Goal: Task Accomplishment & Management: Manage account settings

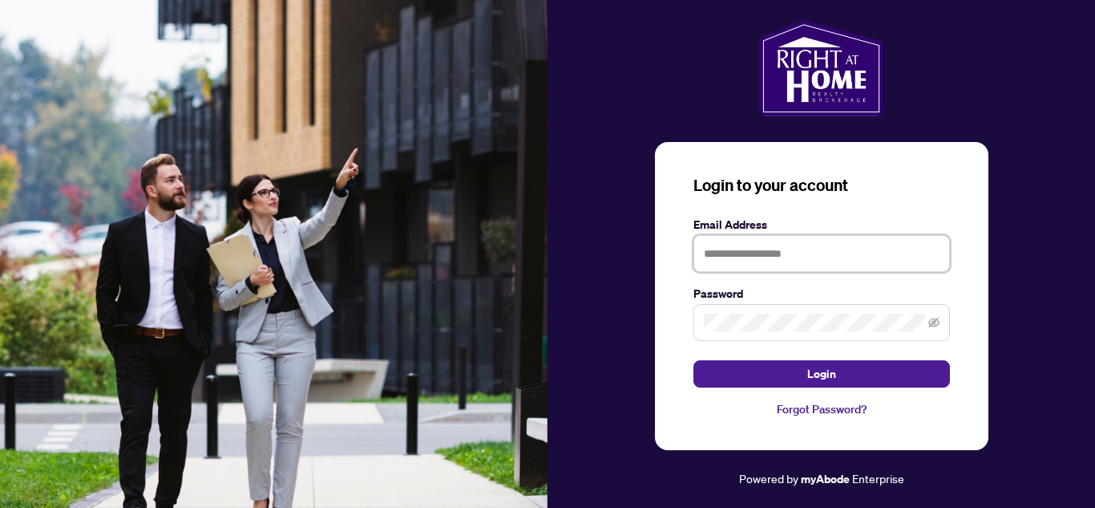
click at [770, 254] on input "text" at bounding box center [822, 253] width 257 height 37
type input "**********"
click at [694, 360] on button "Login" at bounding box center [822, 373] width 257 height 27
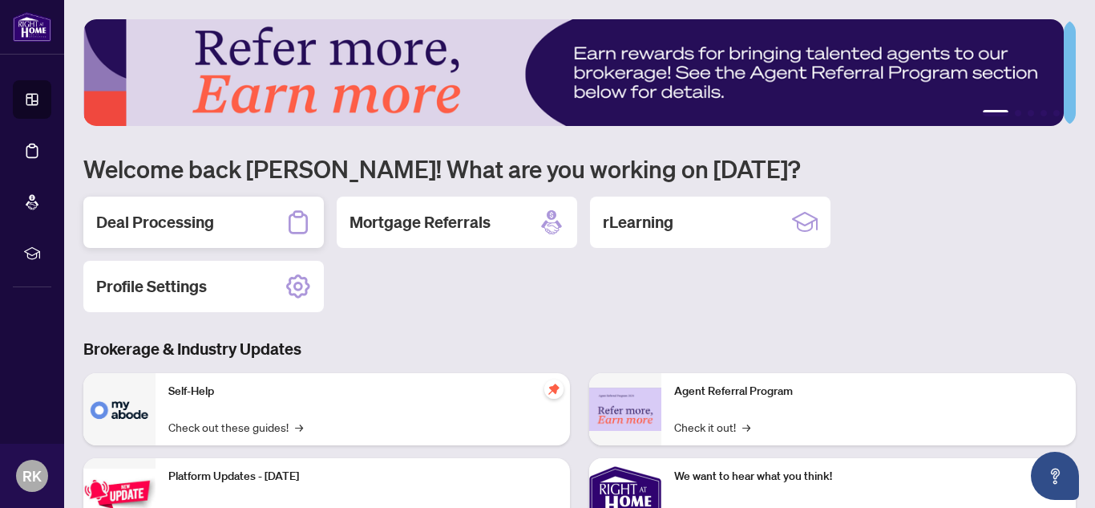
click at [164, 220] on h2 "Deal Processing" at bounding box center [155, 222] width 118 height 22
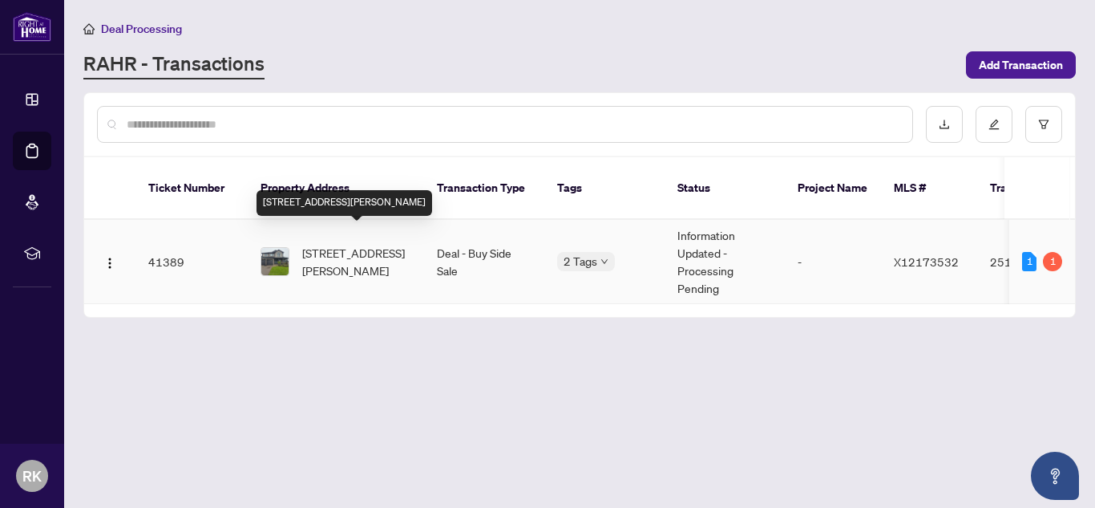
click at [362, 244] on span "[STREET_ADDRESS][PERSON_NAME]" at bounding box center [356, 261] width 109 height 35
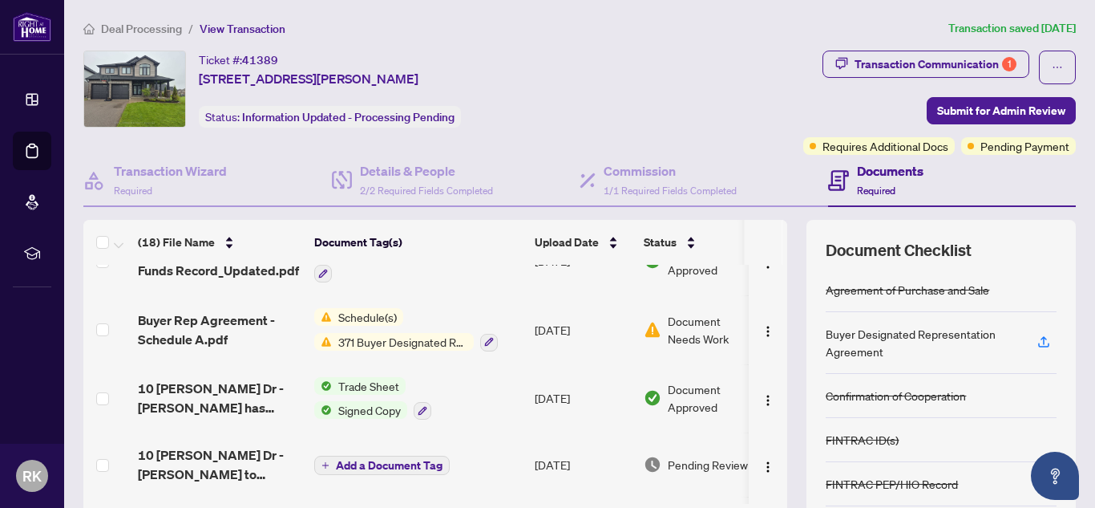
scroll to position [38, 0]
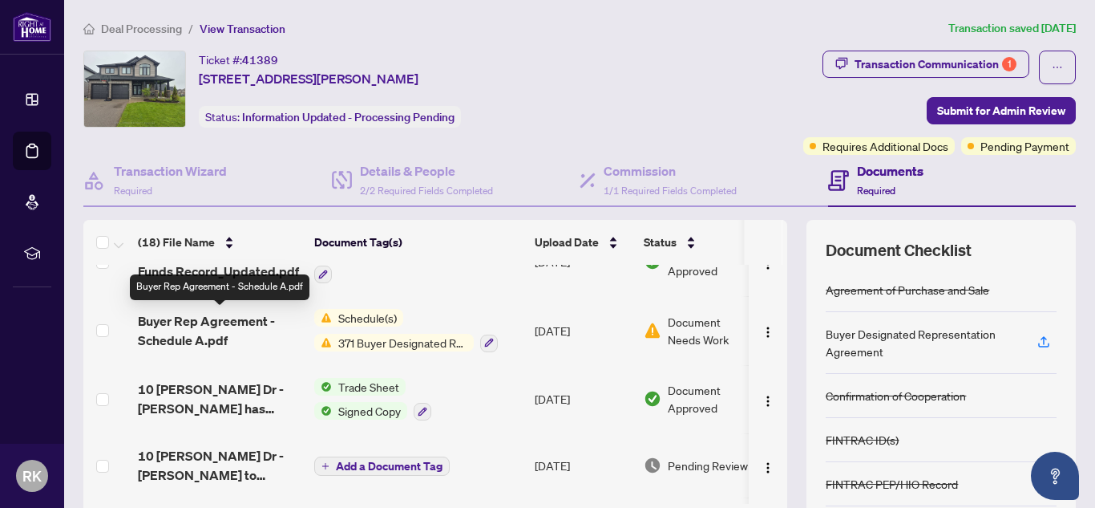
click at [221, 329] on span "Buyer Rep Agreement - Schedule A.pdf" at bounding box center [220, 330] width 164 height 38
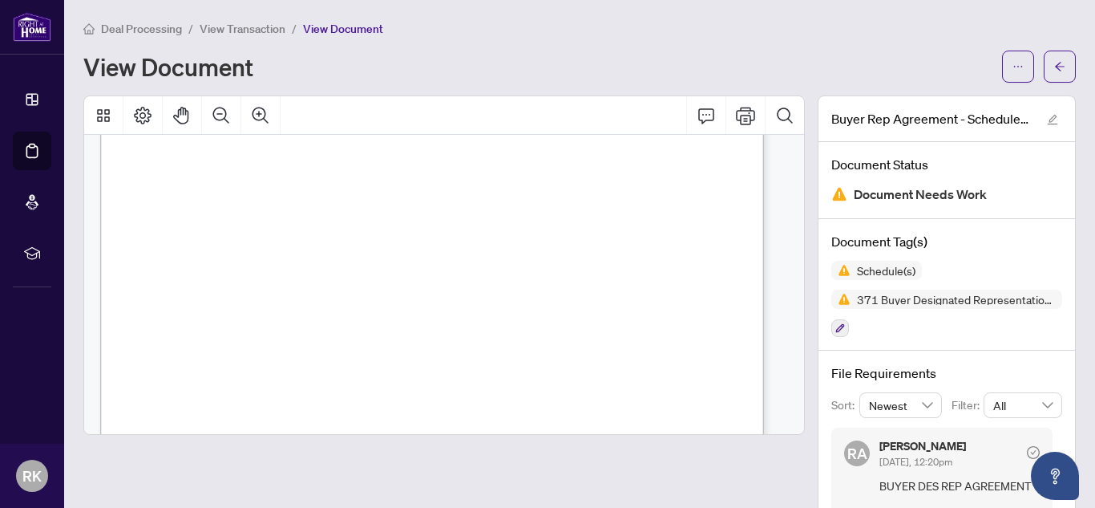
scroll to position [972, 0]
click at [771, 45] on div "Deal Processing / View Transaction / View Document View Document" at bounding box center [579, 50] width 993 height 63
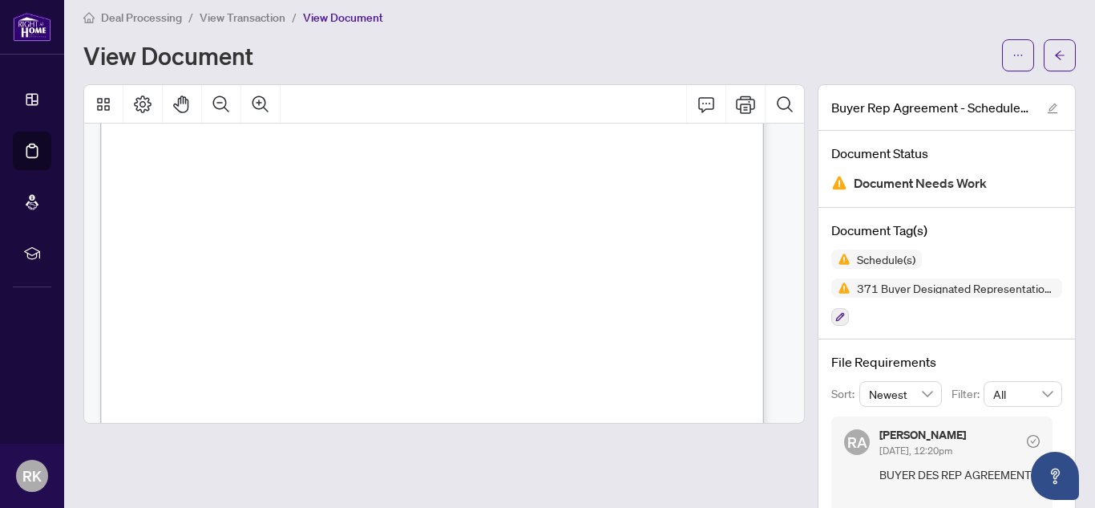
scroll to position [71, 0]
drag, startPoint x: 508, startPoint y: 225, endPoint x: 277, endPoint y: 221, distance: 230.9
click at [277, 221] on span "[PERSON_NAME] & [PERSON_NAME] Dycynthia [PERSON_NAME]" at bounding box center [448, 222] width 350 height 10
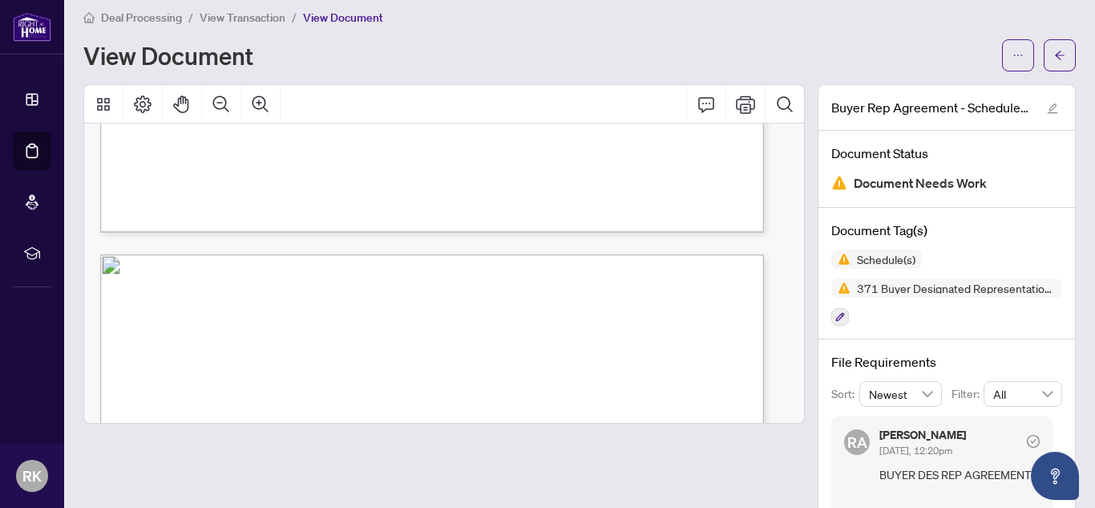
scroll to position [807, 0]
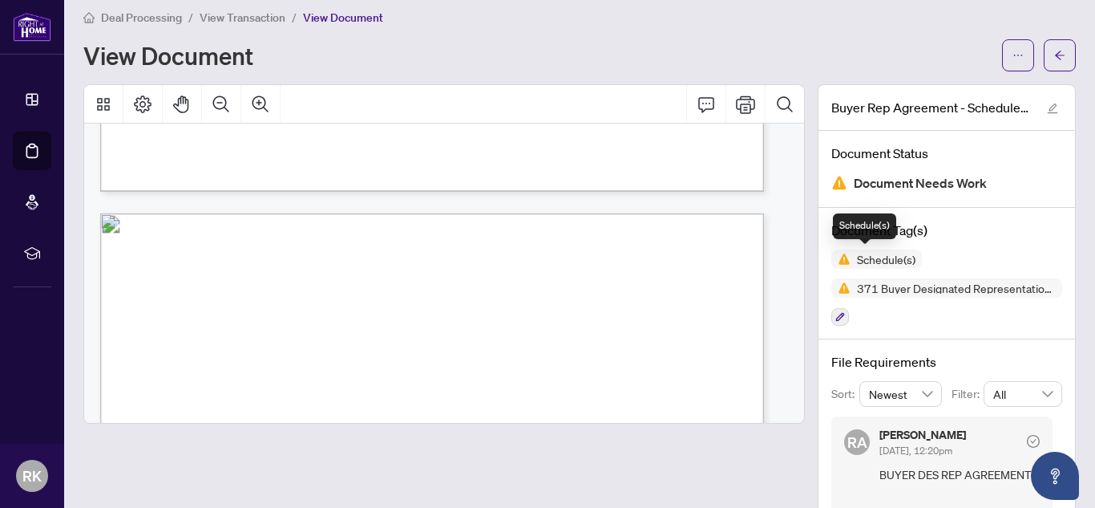
click at [837, 260] on img at bounding box center [840, 258] width 19 height 19
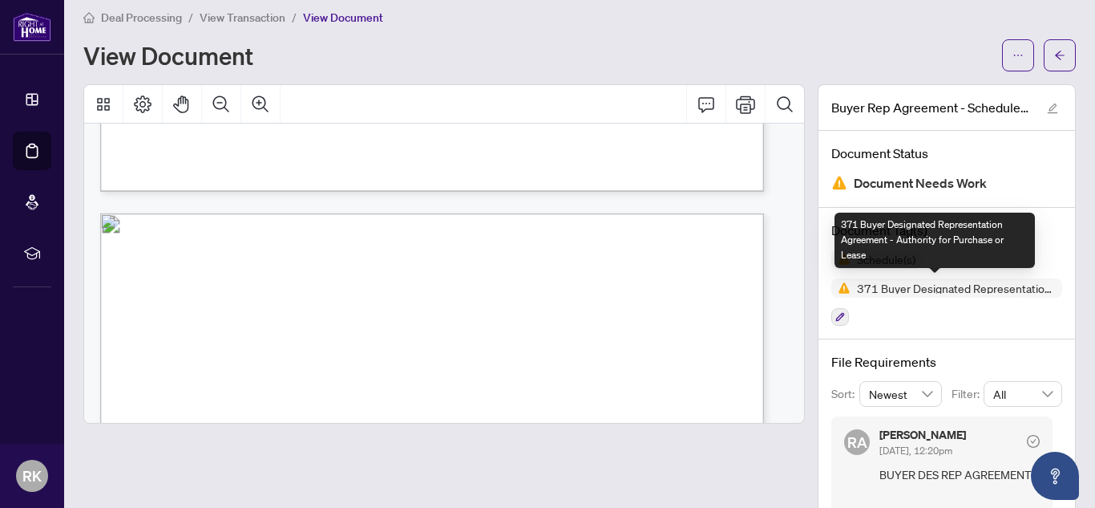
click at [831, 291] on img at bounding box center [840, 287] width 19 height 19
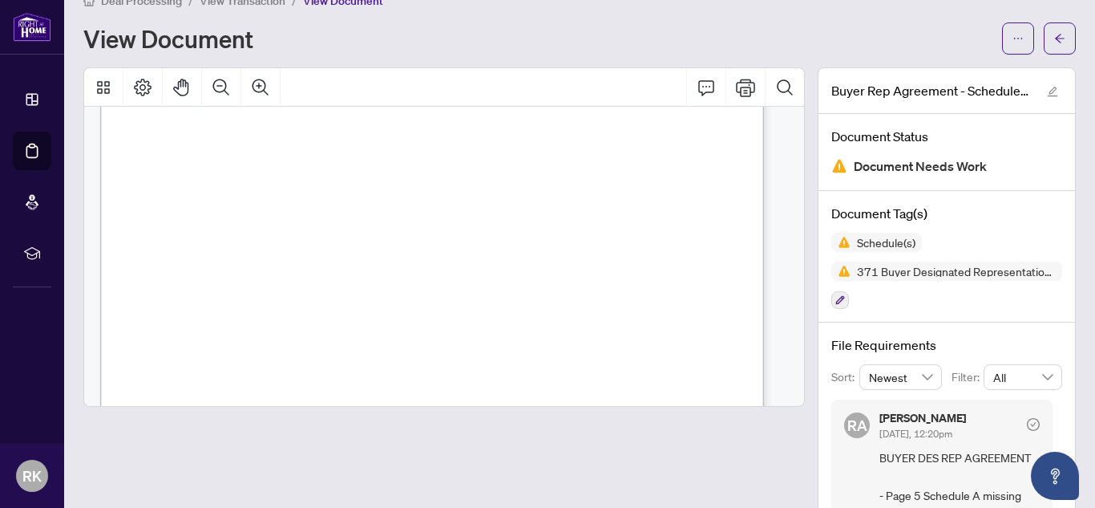
scroll to position [0, 0]
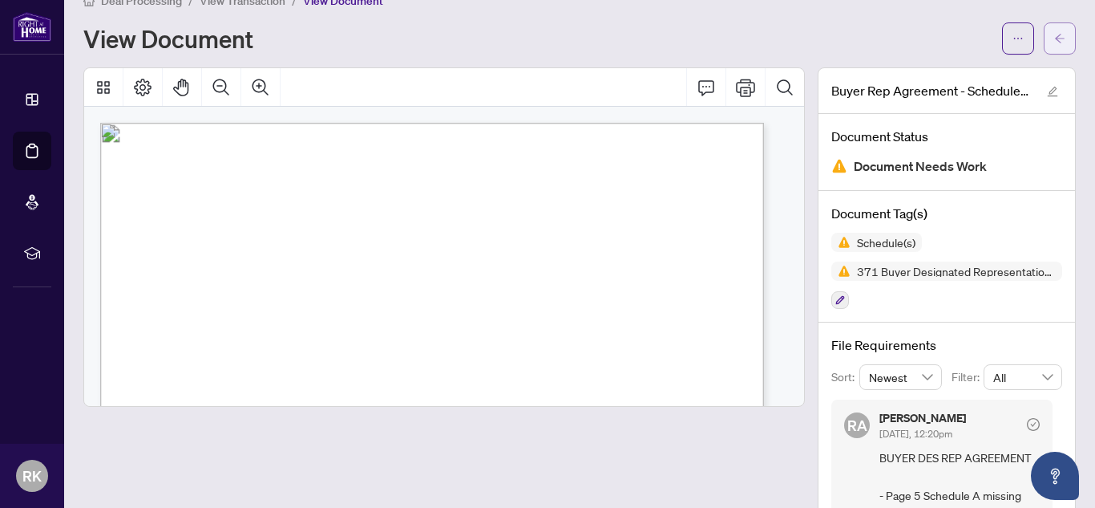
click at [1058, 35] on button "button" at bounding box center [1060, 38] width 32 height 32
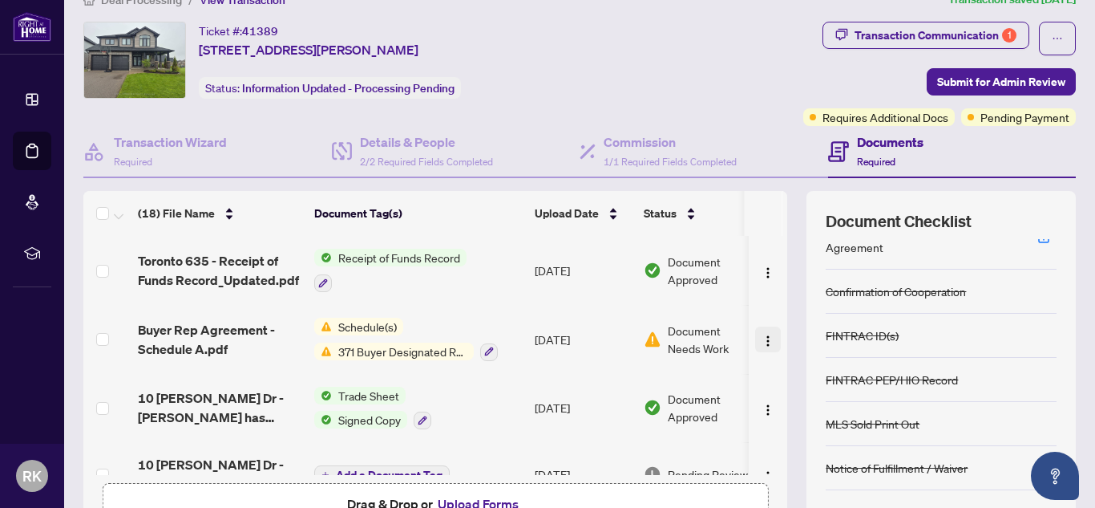
click at [760, 341] on button "button" at bounding box center [768, 339] width 26 height 26
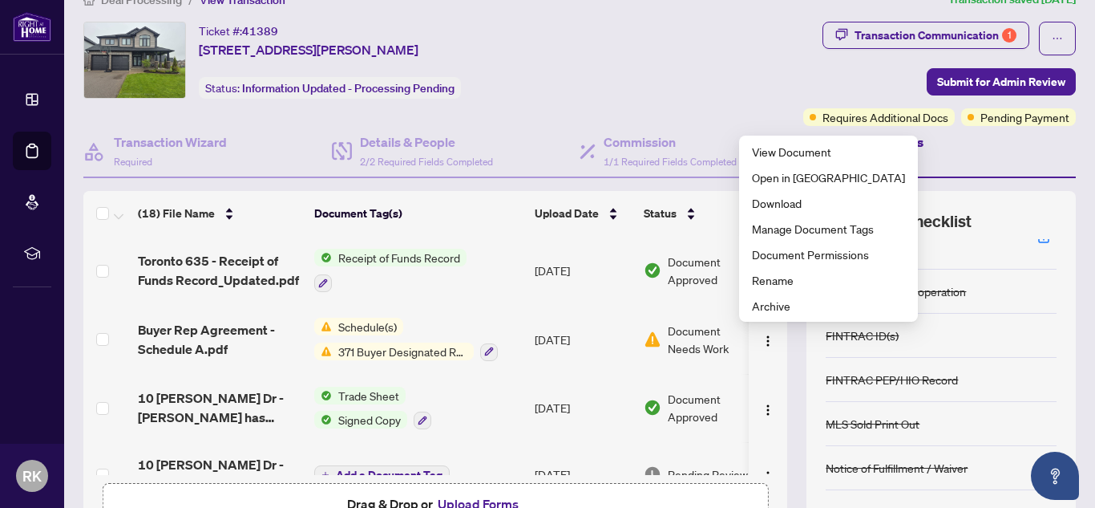
click at [700, 71] on div "Transaction Communication 1 Submit for Admin Review Requires Additional Docs Pe…" at bounding box center [856, 74] width 441 height 104
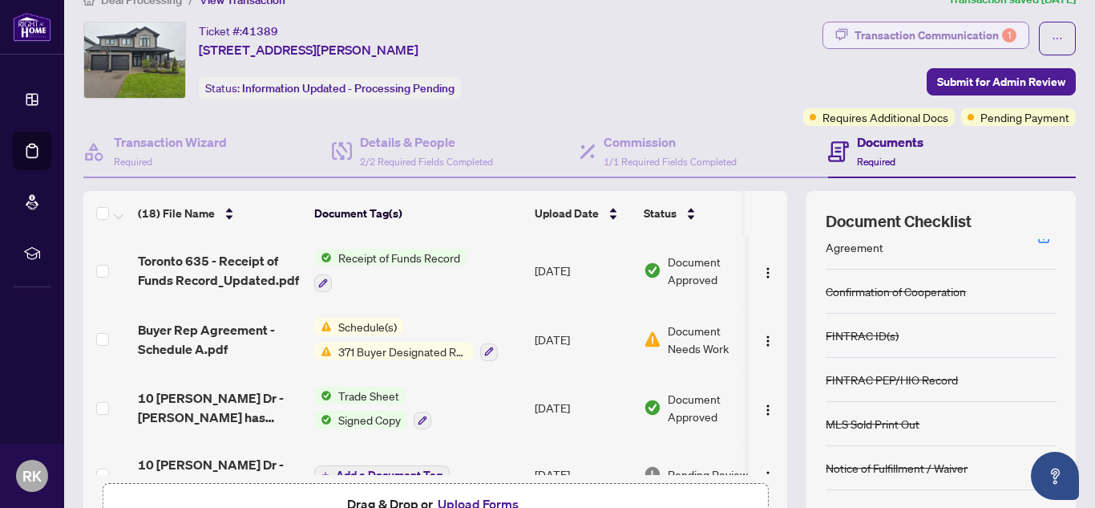
click at [877, 29] on div "Transaction Communication 1" at bounding box center [936, 35] width 162 height 26
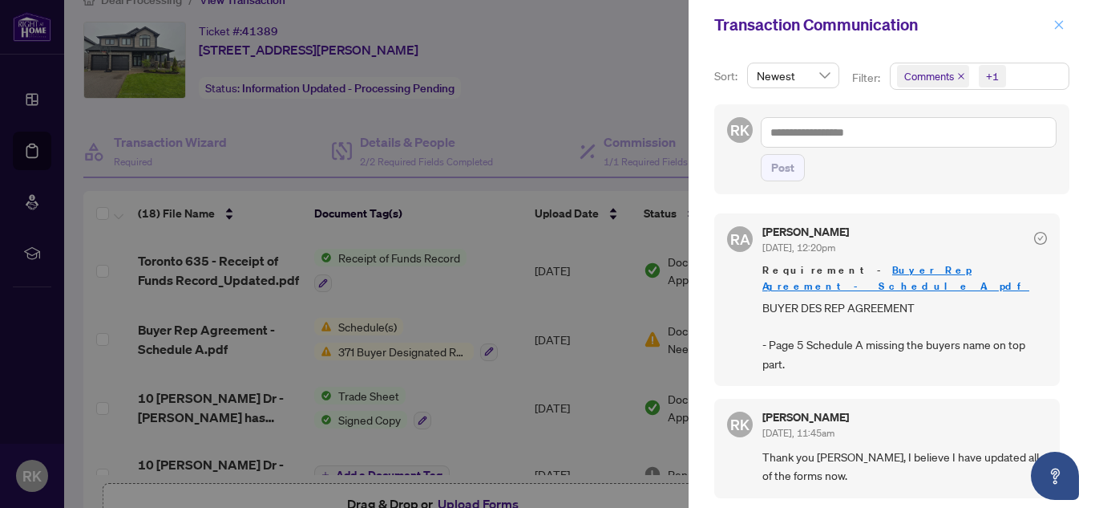
click at [1064, 24] on icon "close" at bounding box center [1059, 24] width 11 height 11
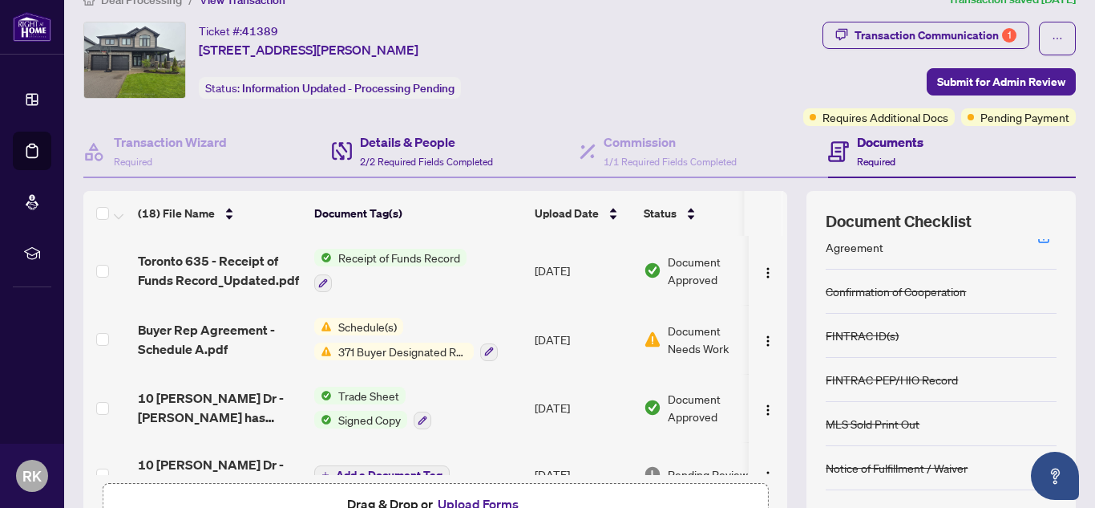
scroll to position [188, 0]
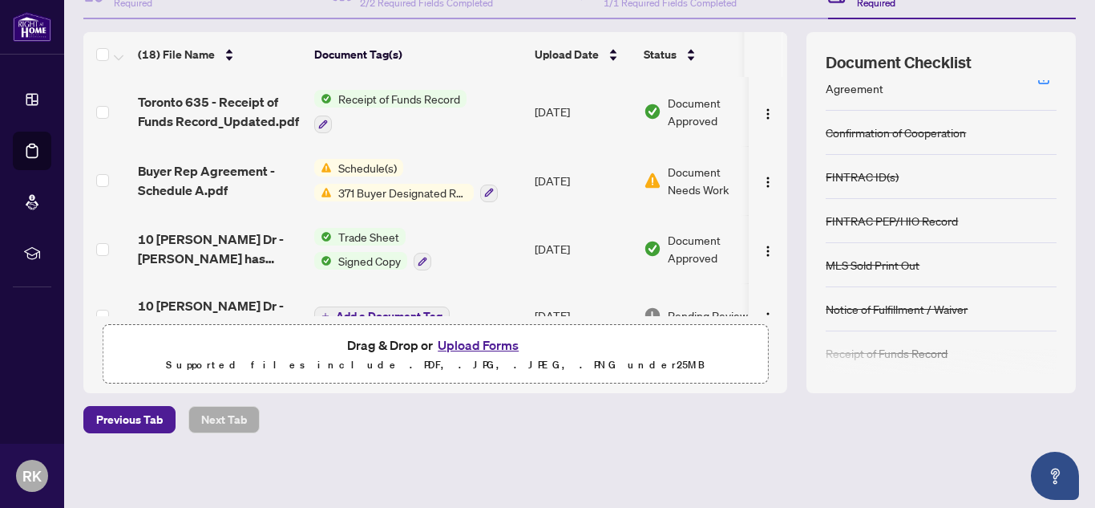
click at [477, 342] on button "Upload Forms" at bounding box center [478, 344] width 91 height 21
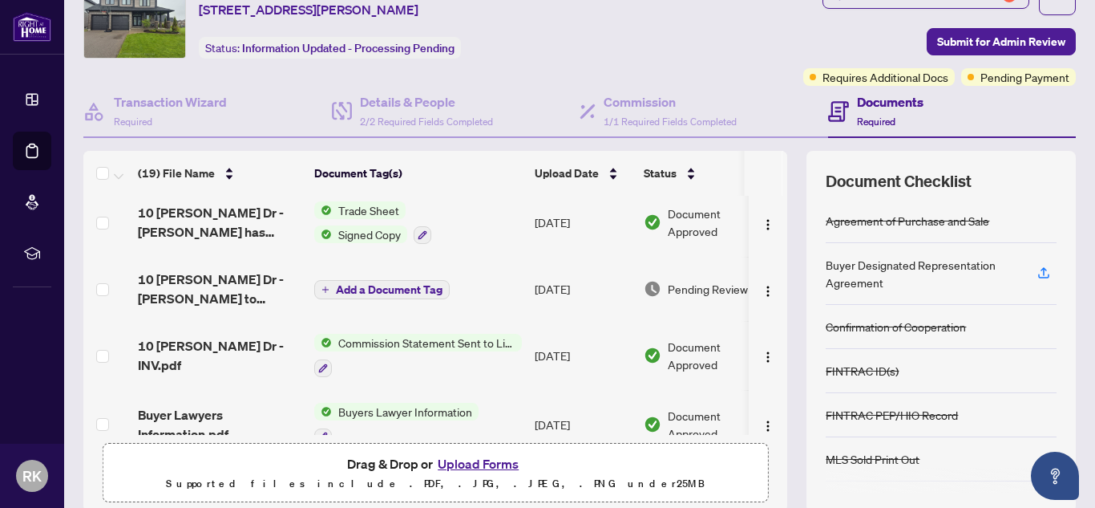
scroll to position [203, 0]
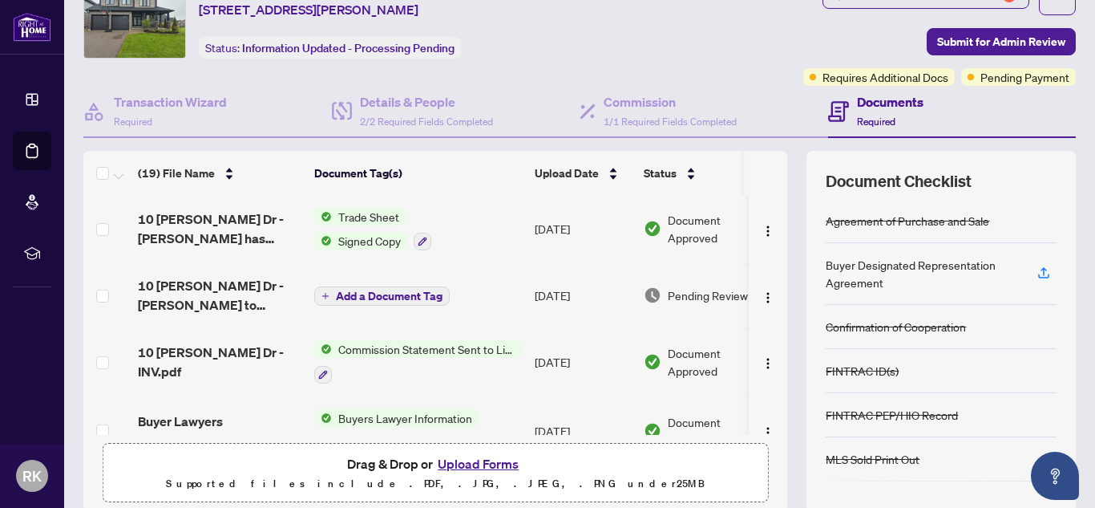
click at [490, 350] on span "Commission Statement Sent to Listing Brokerage" at bounding box center [427, 349] width 190 height 18
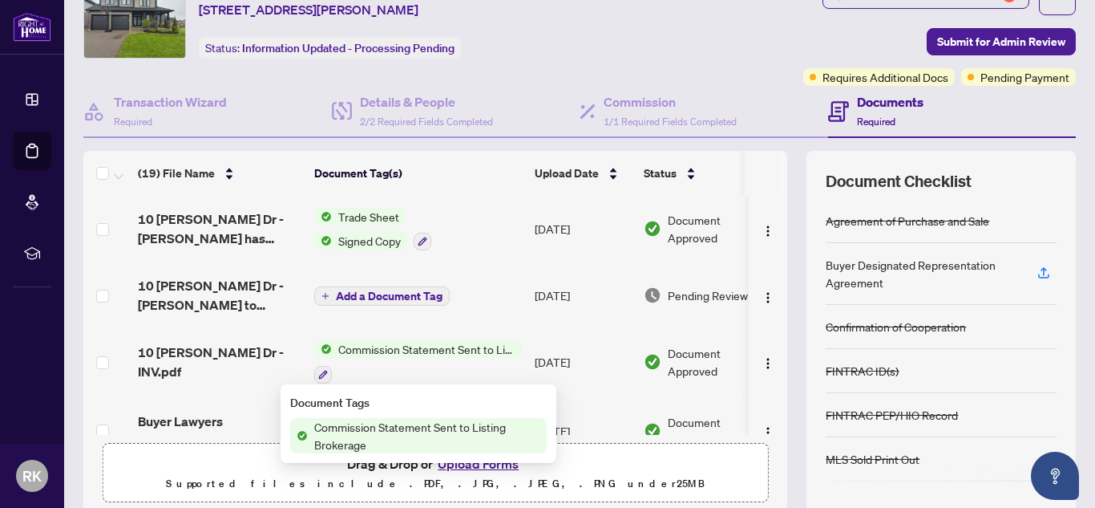
click at [490, 350] on span "Commission Statement Sent to Listing Brokerage" at bounding box center [427, 349] width 190 height 18
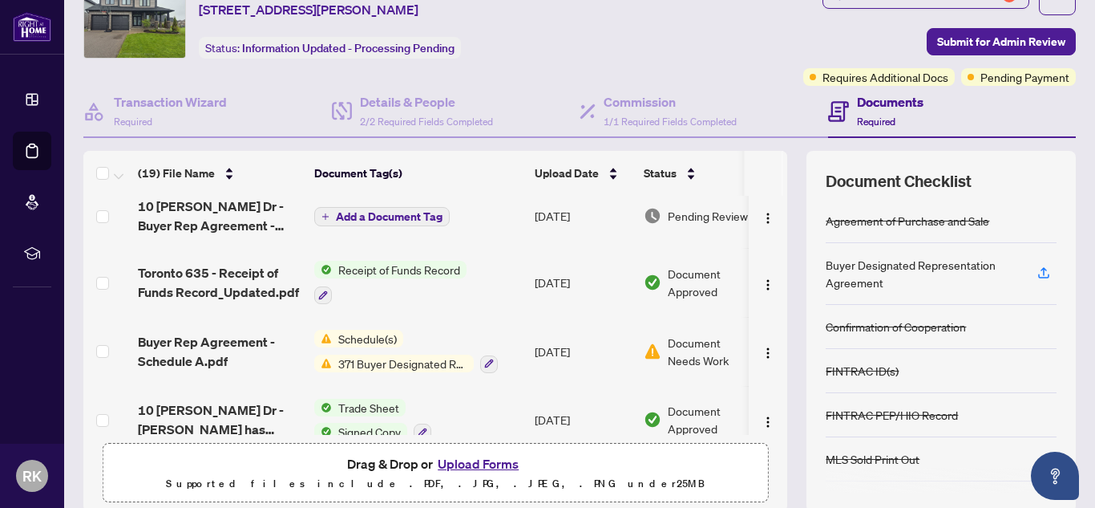
scroll to position [0, 0]
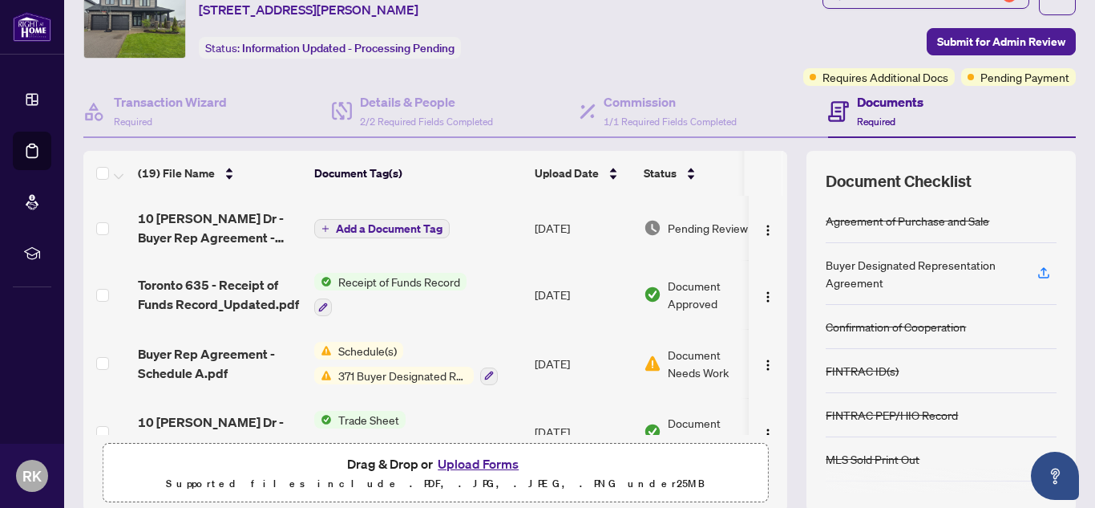
click at [403, 223] on span "Add a Document Tag" at bounding box center [389, 228] width 107 height 11
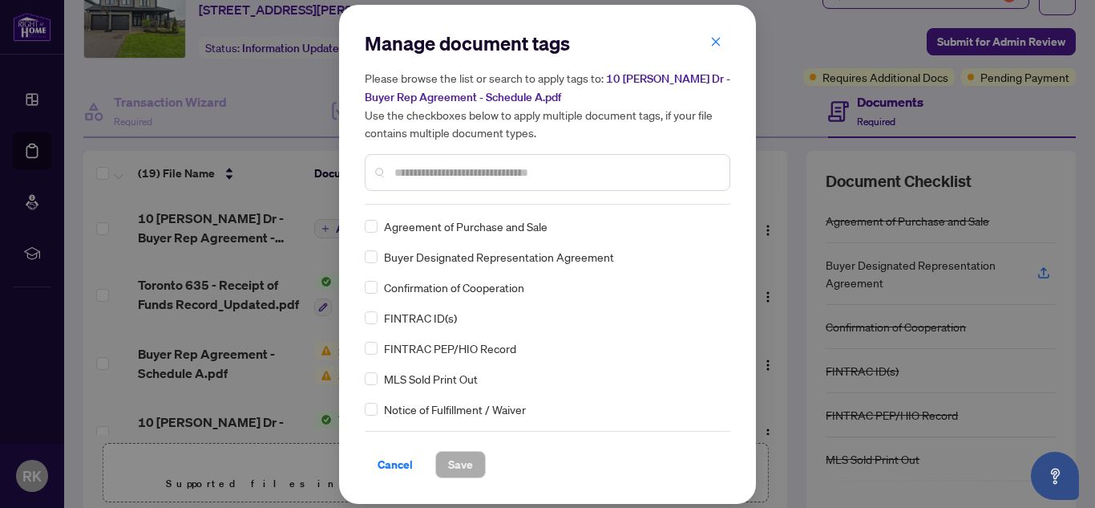
click at [471, 176] on input "text" at bounding box center [556, 173] width 322 height 18
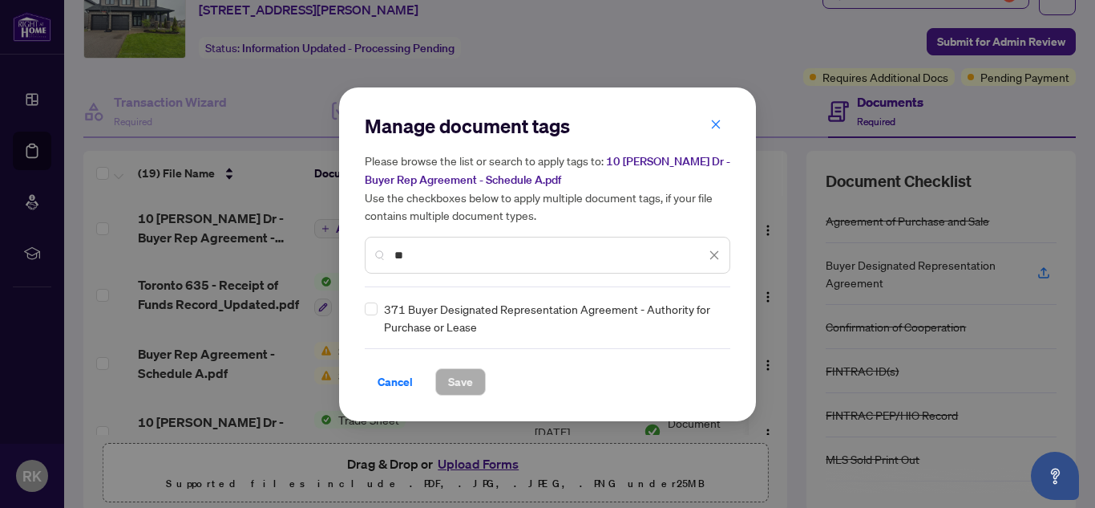
type input "*"
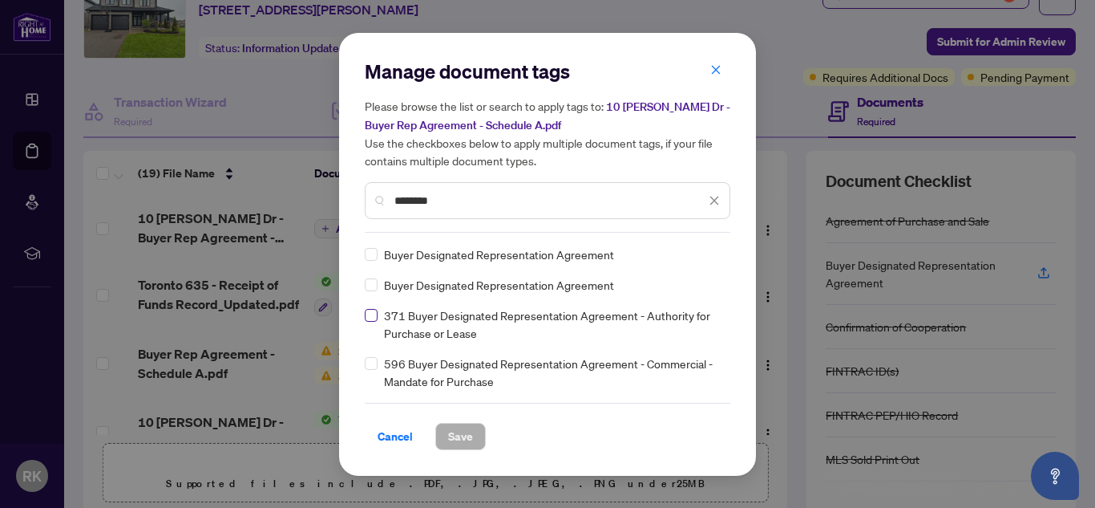
type input "********"
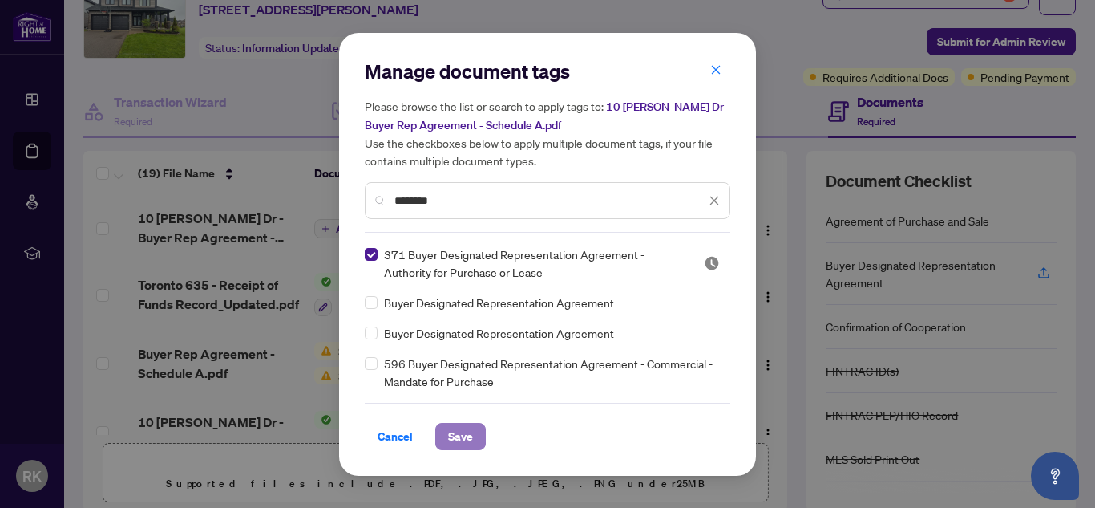
click at [463, 438] on span "Save" at bounding box center [460, 436] width 25 height 26
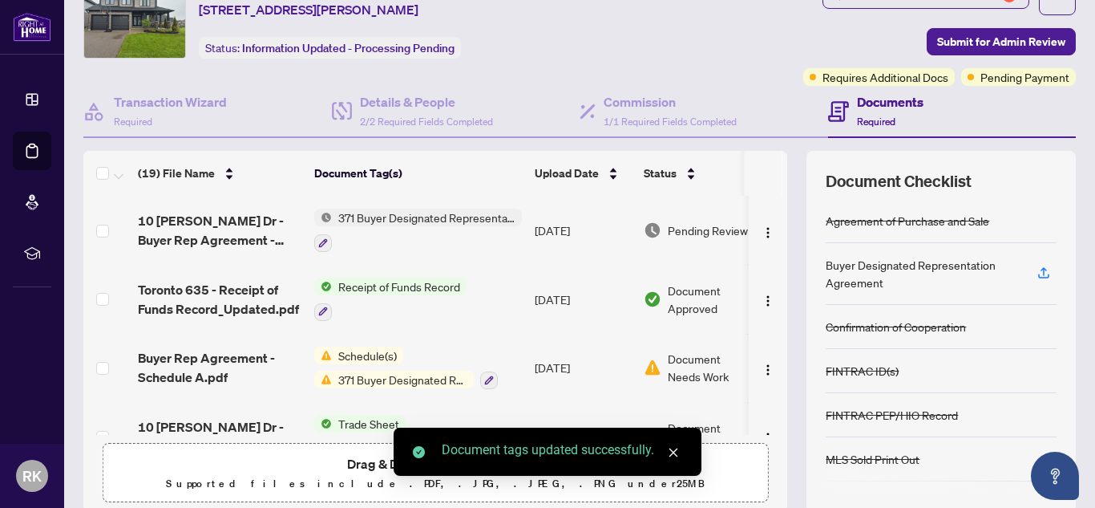
click at [840, 267] on div "Buyer Designated Representation Agreement" at bounding box center [922, 273] width 192 height 35
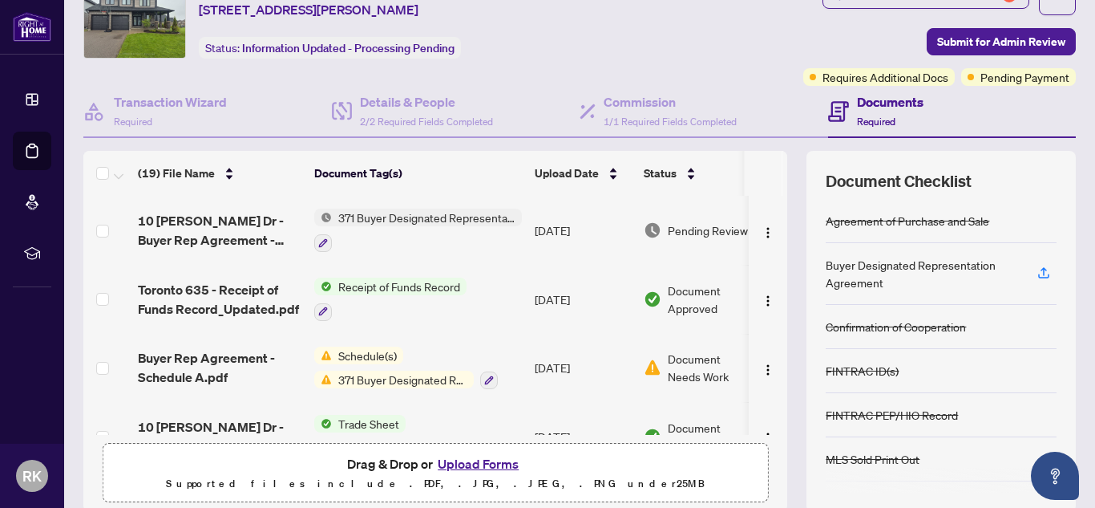
click at [385, 354] on span "Schedule(s)" at bounding box center [367, 355] width 71 height 18
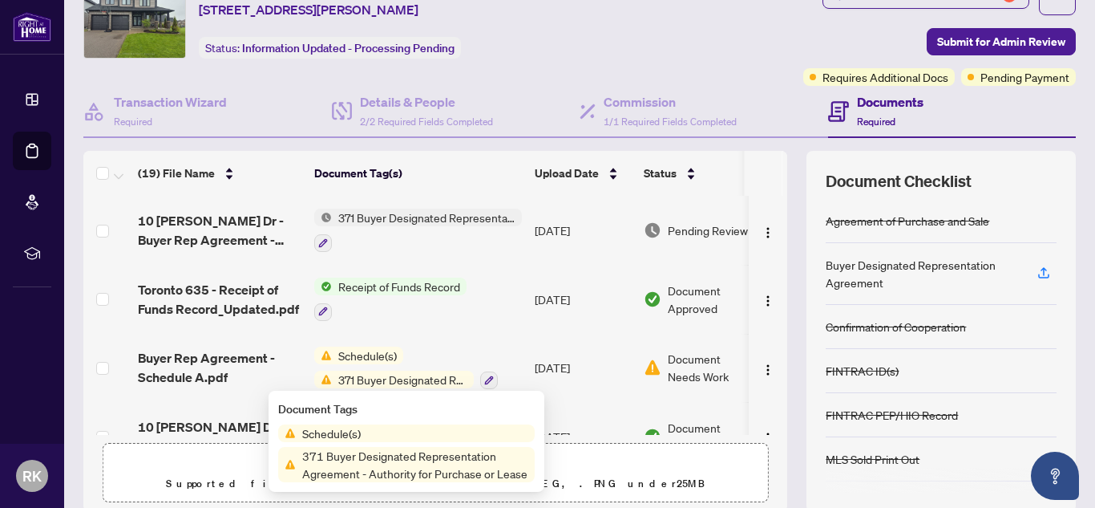
click at [385, 354] on span "Schedule(s)" at bounding box center [367, 355] width 71 height 18
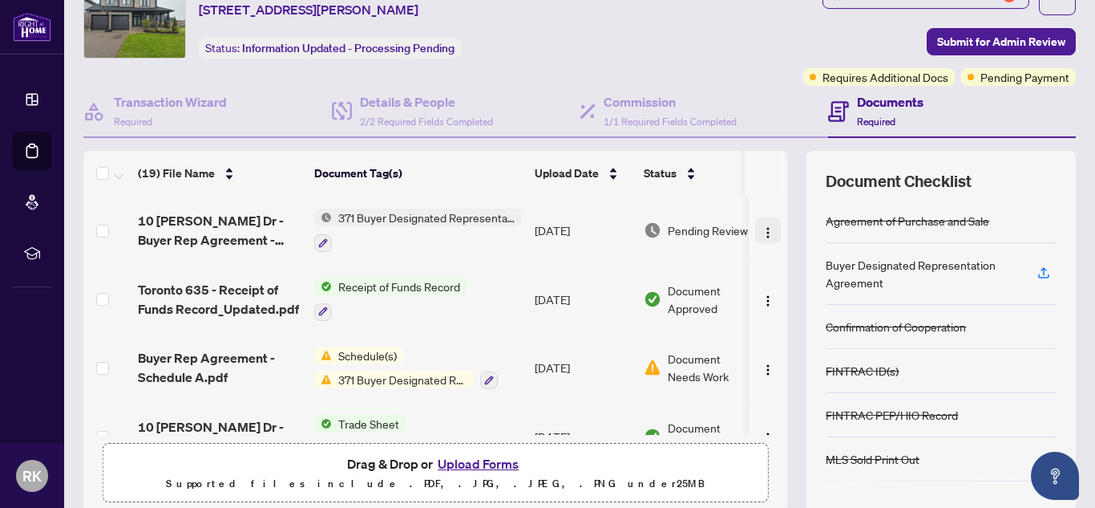
click at [762, 235] on img "button" at bounding box center [768, 232] width 13 height 13
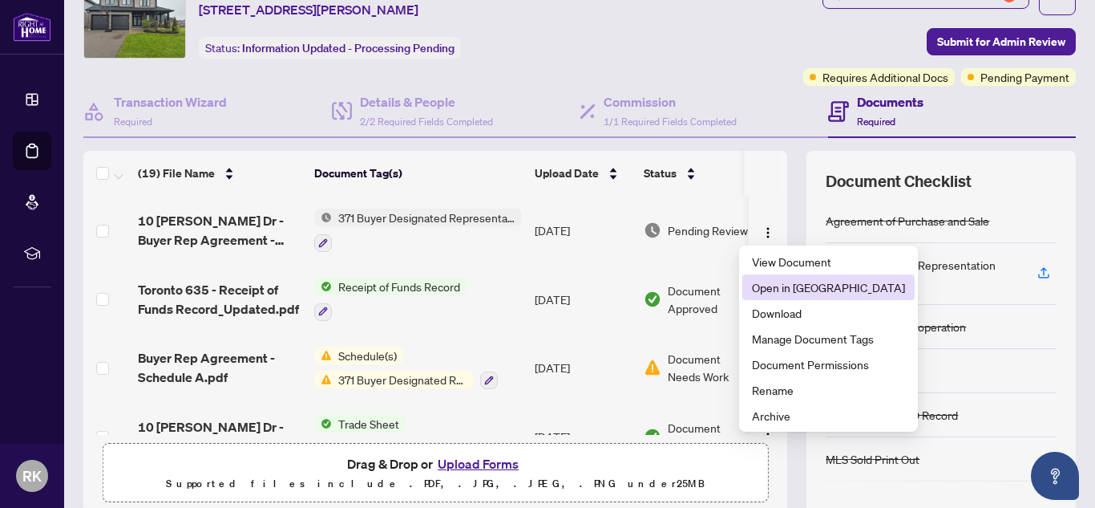
click at [766, 275] on li "Open in [GEOGRAPHIC_DATA]" at bounding box center [828, 287] width 172 height 26
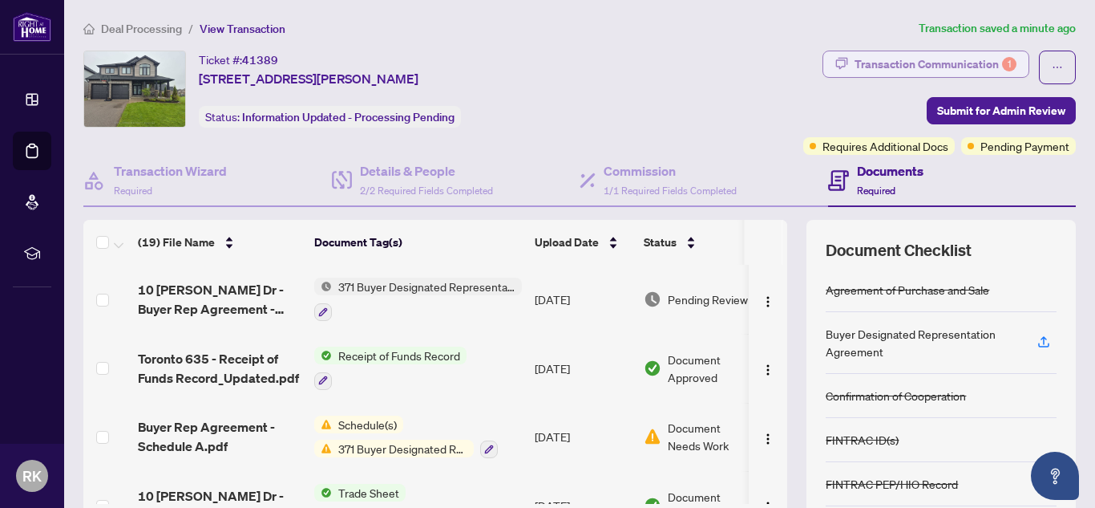
click at [952, 65] on div "Transaction Communication 1" at bounding box center [936, 64] width 162 height 26
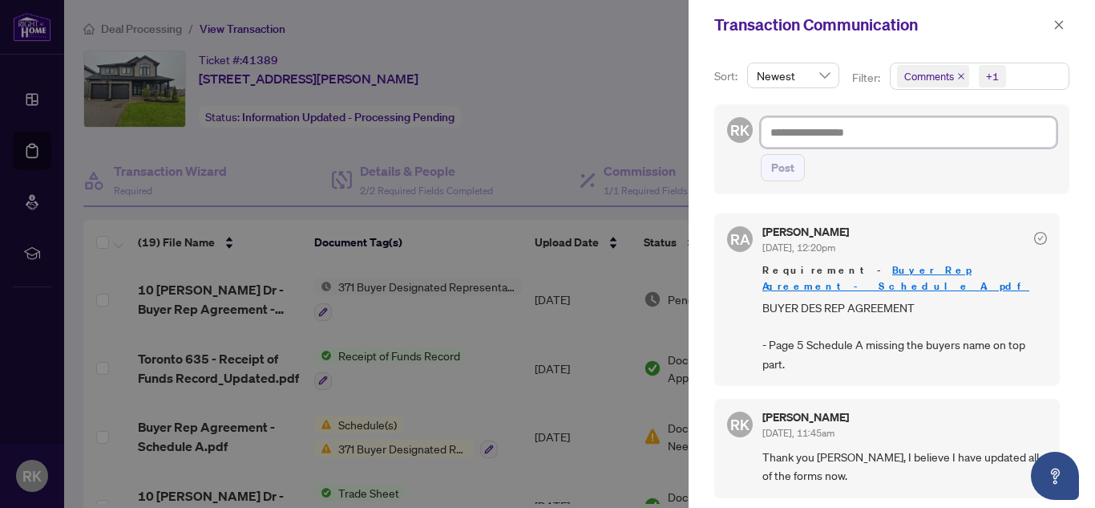
click at [836, 142] on textarea at bounding box center [909, 132] width 296 height 30
type textarea "*"
type textarea "**"
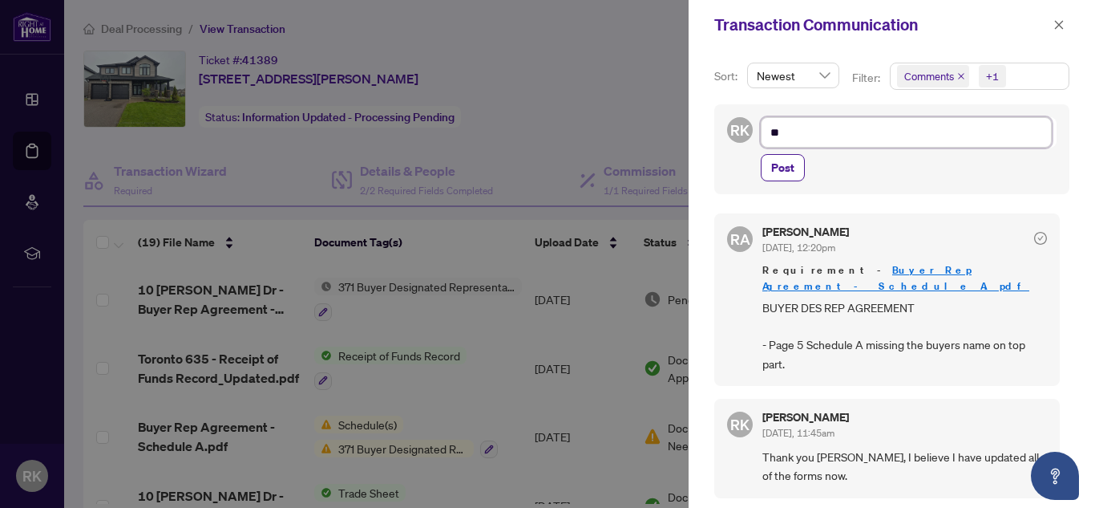
type textarea "***"
type textarea "****"
type textarea "*****"
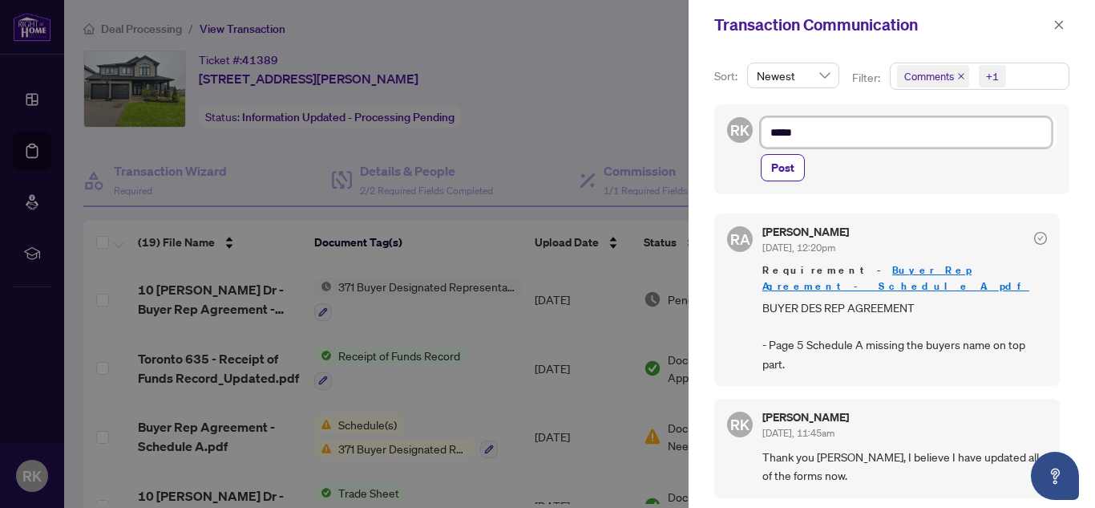
type textarea "*****"
click at [776, 168] on span "Post" at bounding box center [782, 168] width 23 height 26
type textarea "**********"
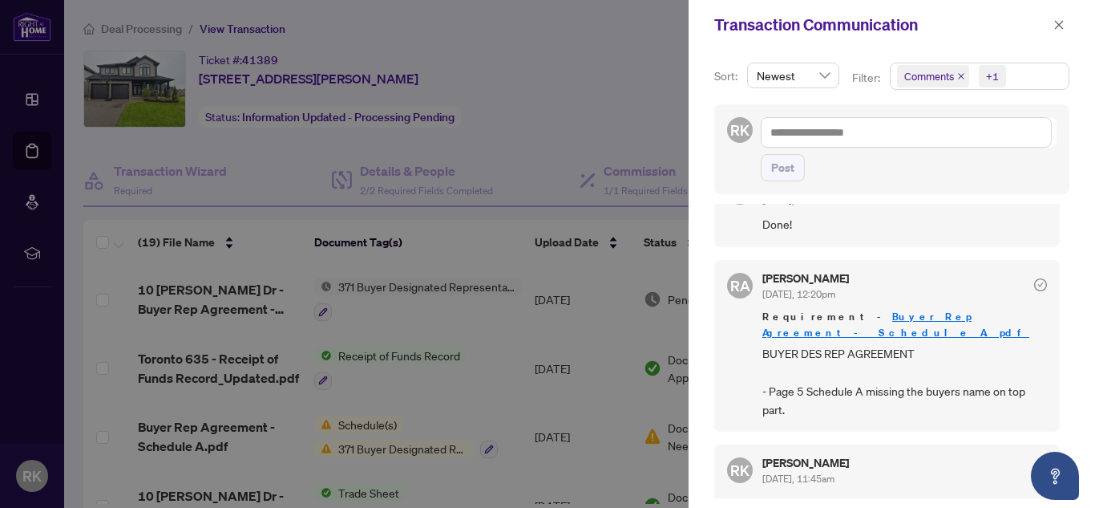
scroll to position [48, 0]
click at [1067, 25] on button "button" at bounding box center [1059, 24] width 21 height 19
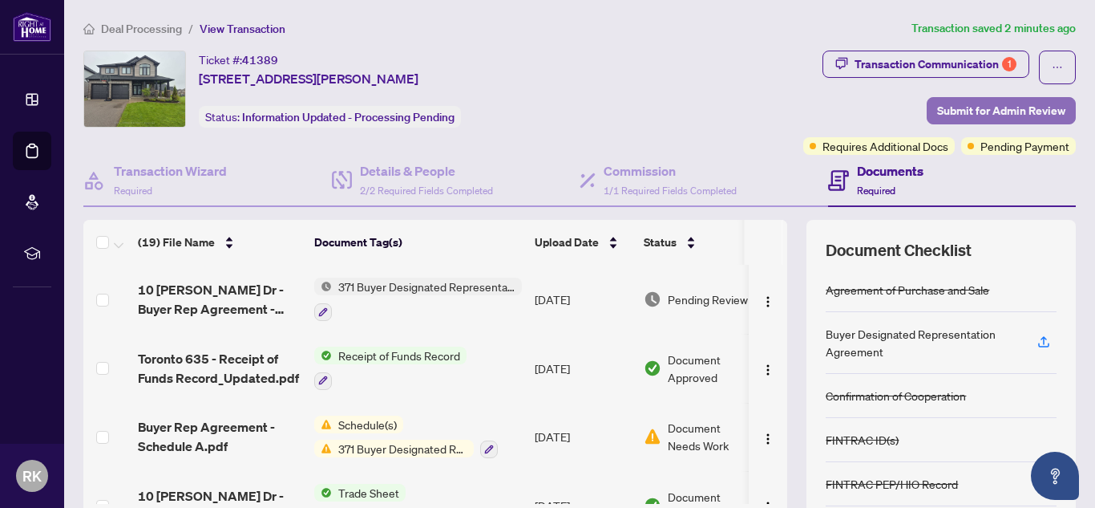
click at [966, 102] on span "Submit for Admin Review" at bounding box center [1001, 111] width 128 height 26
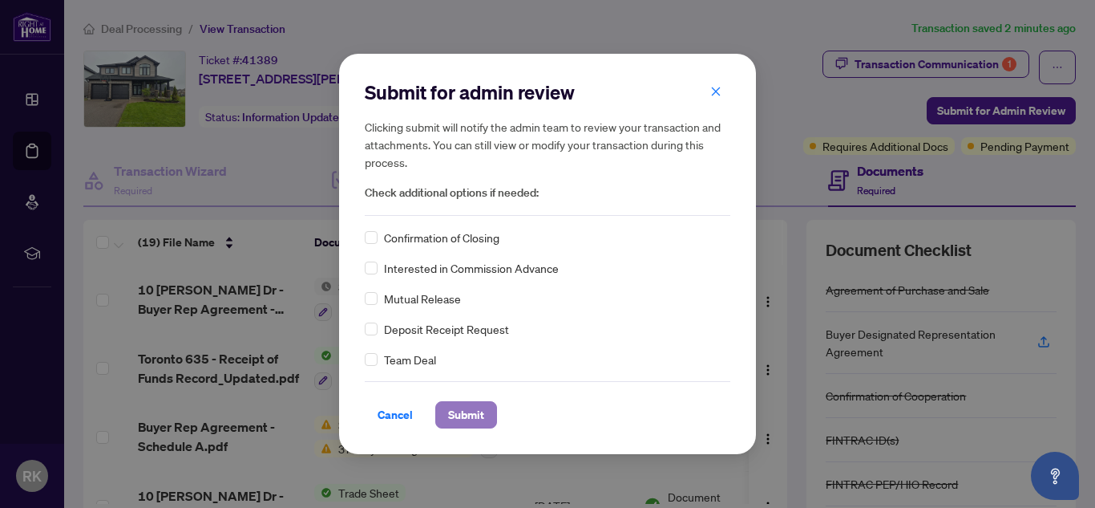
click at [470, 411] on span "Submit" at bounding box center [466, 415] width 36 height 26
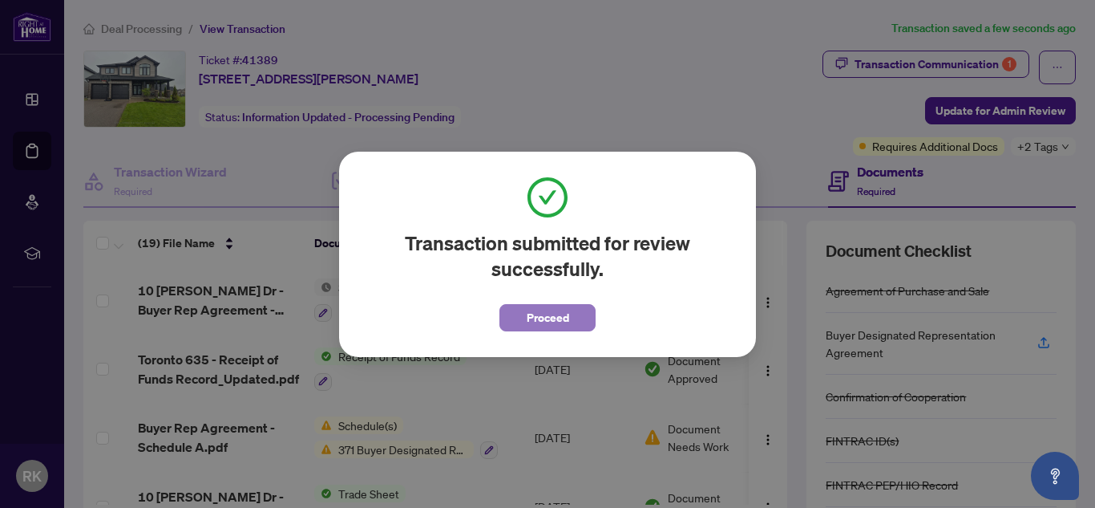
click at [552, 322] on span "Proceed" at bounding box center [548, 318] width 42 height 26
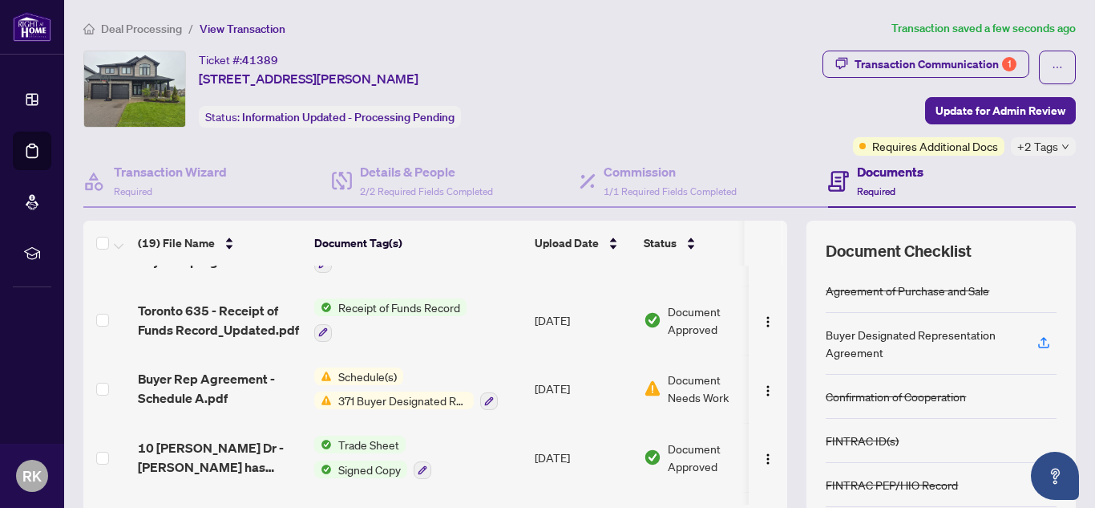
scroll to position [0, 0]
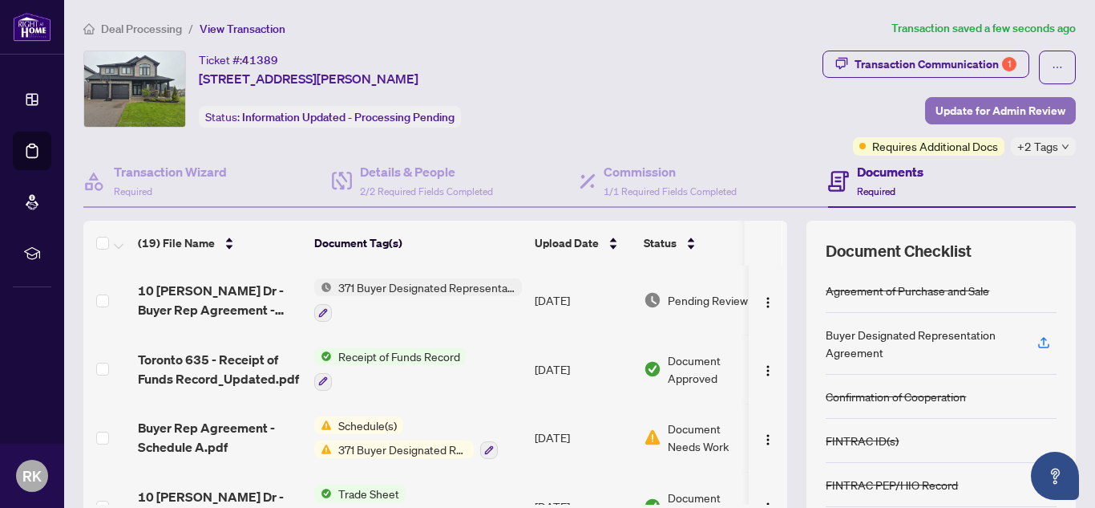
click at [936, 107] on span "Update for Admin Review" at bounding box center [1001, 111] width 130 height 26
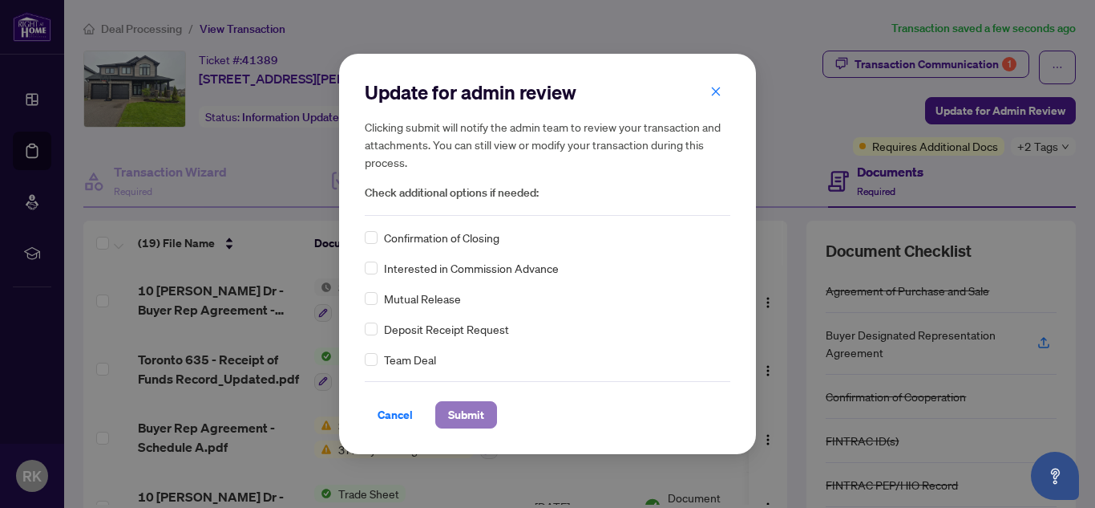
click at [464, 416] on span "Submit" at bounding box center [466, 415] width 36 height 26
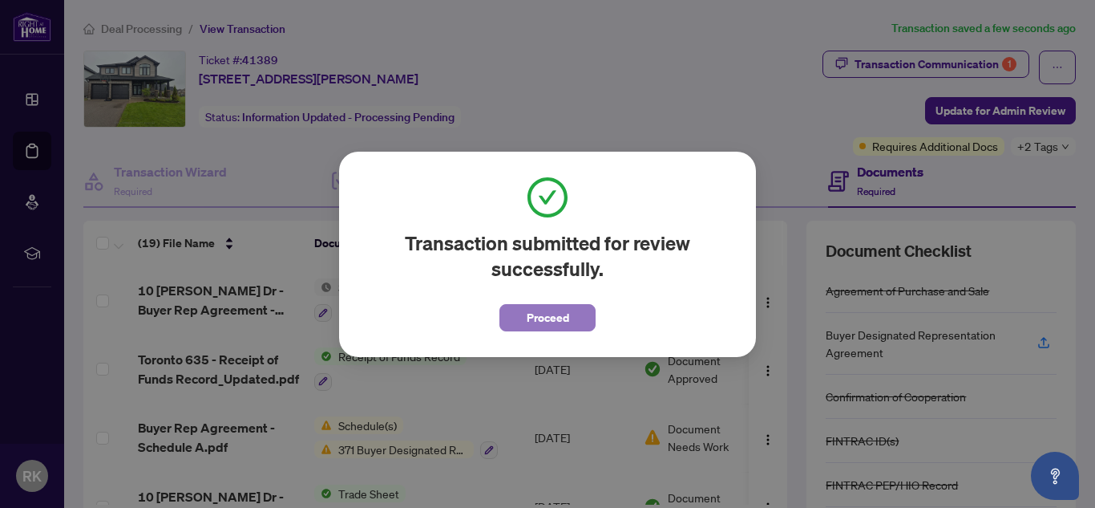
click at [542, 319] on span "Proceed" at bounding box center [548, 318] width 42 height 26
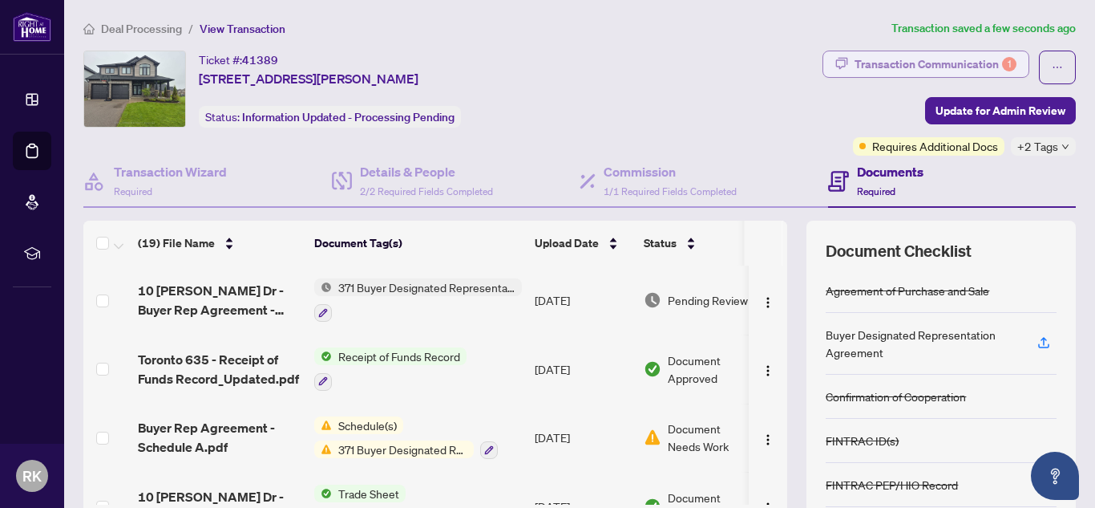
click at [869, 71] on div "Transaction Communication 1" at bounding box center [936, 64] width 162 height 26
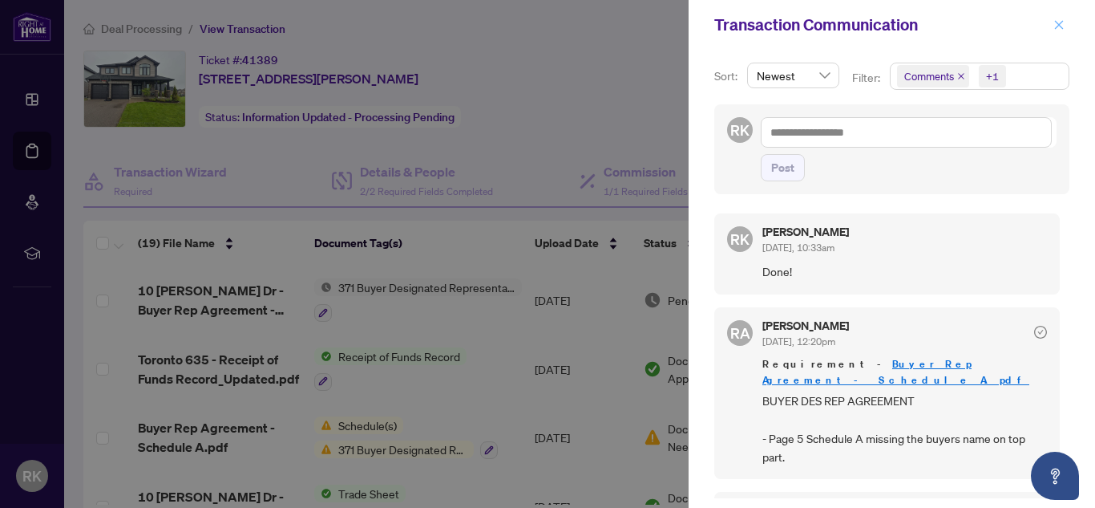
click at [1058, 26] on icon "close" at bounding box center [1059, 24] width 9 height 9
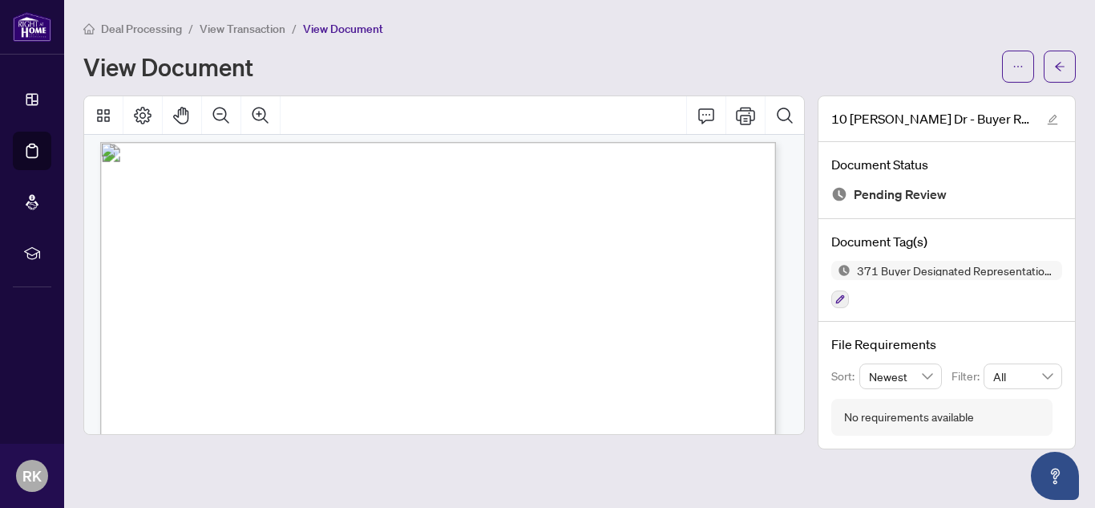
scroll to position [907, 0]
